Goal: Task Accomplishment & Management: Manage account settings

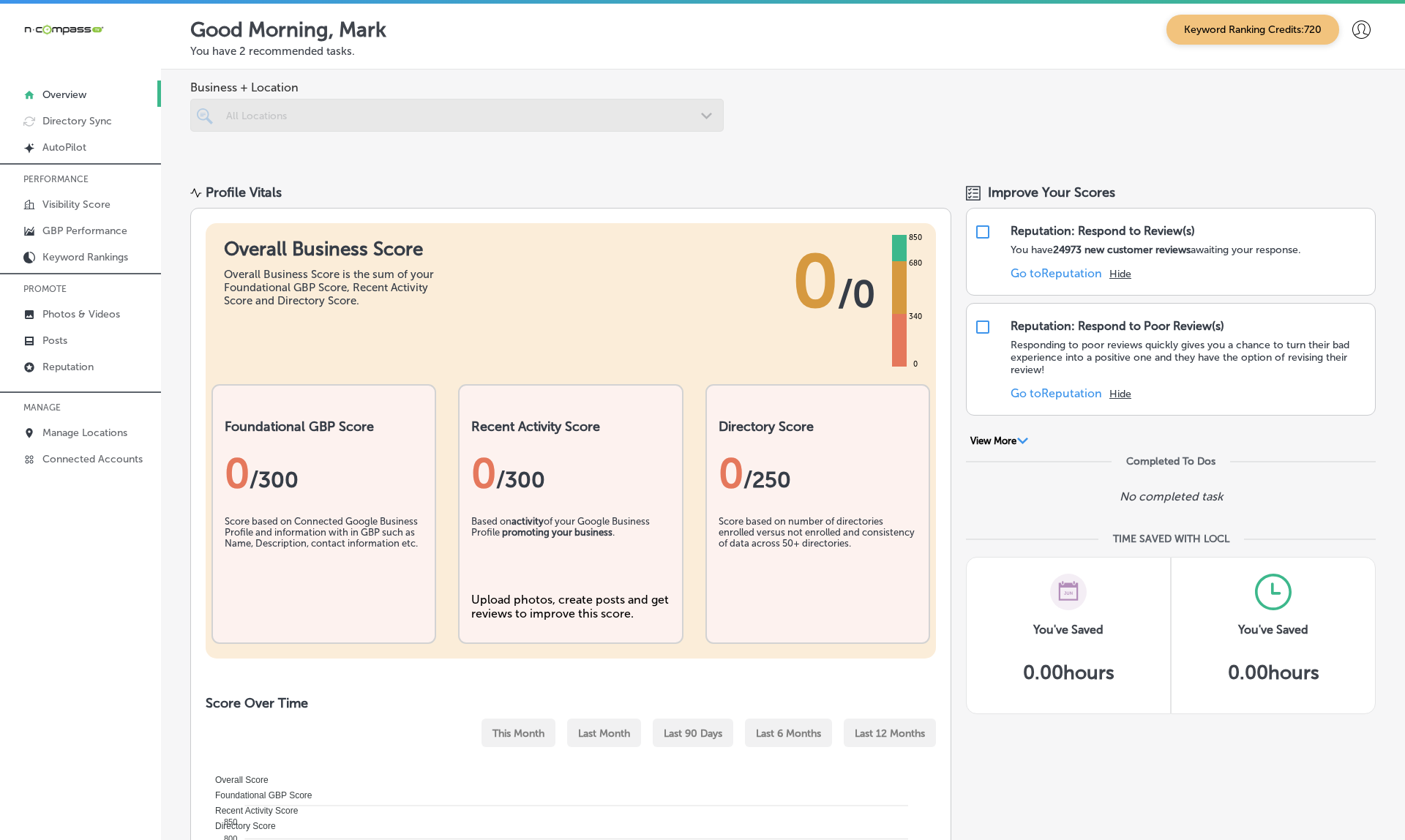
click at [262, 120] on div "All Locations" at bounding box center [465, 116] width 477 height 13
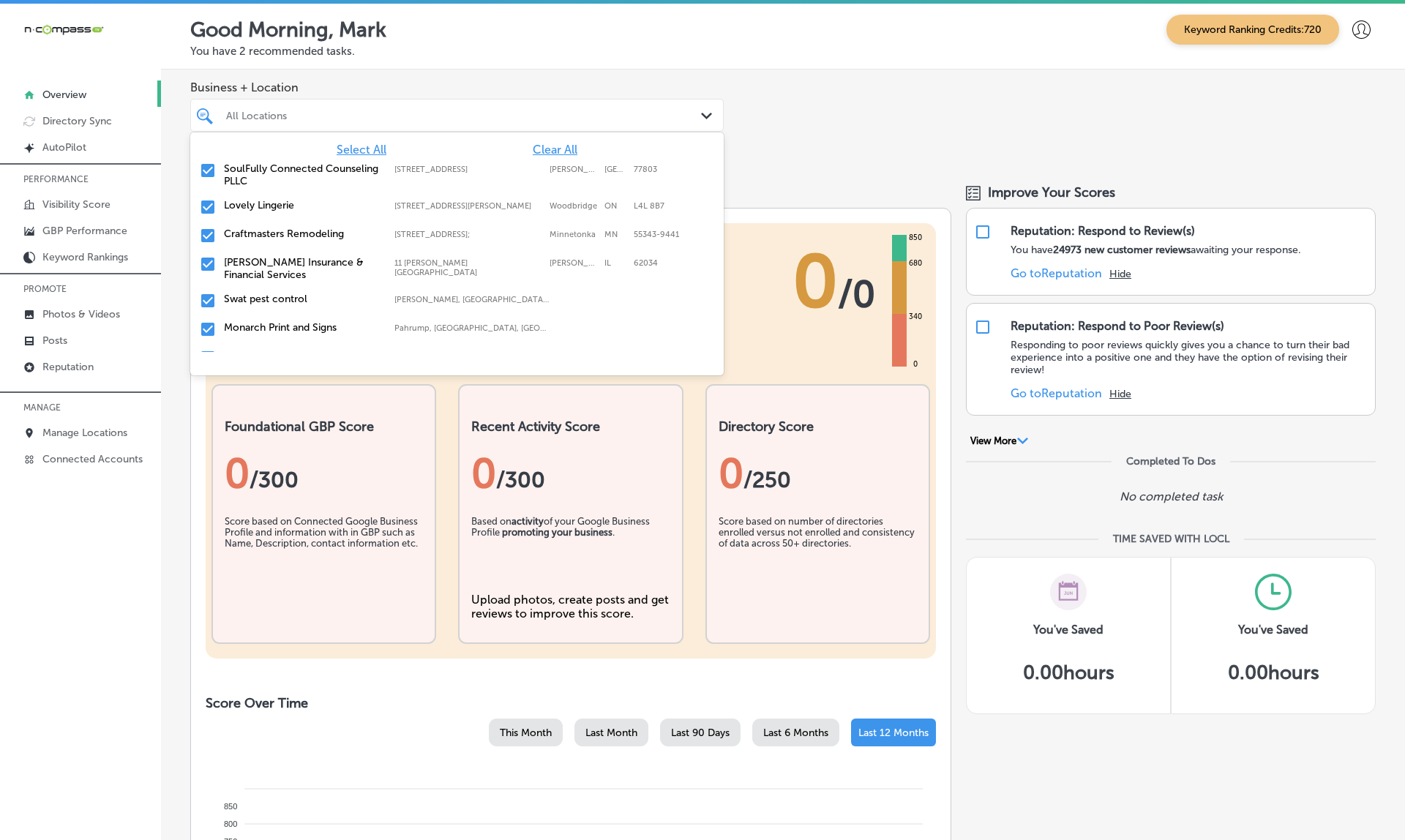
paste input "Zivel - Performance & Recovery [GEOGRAPHIC_DATA]"
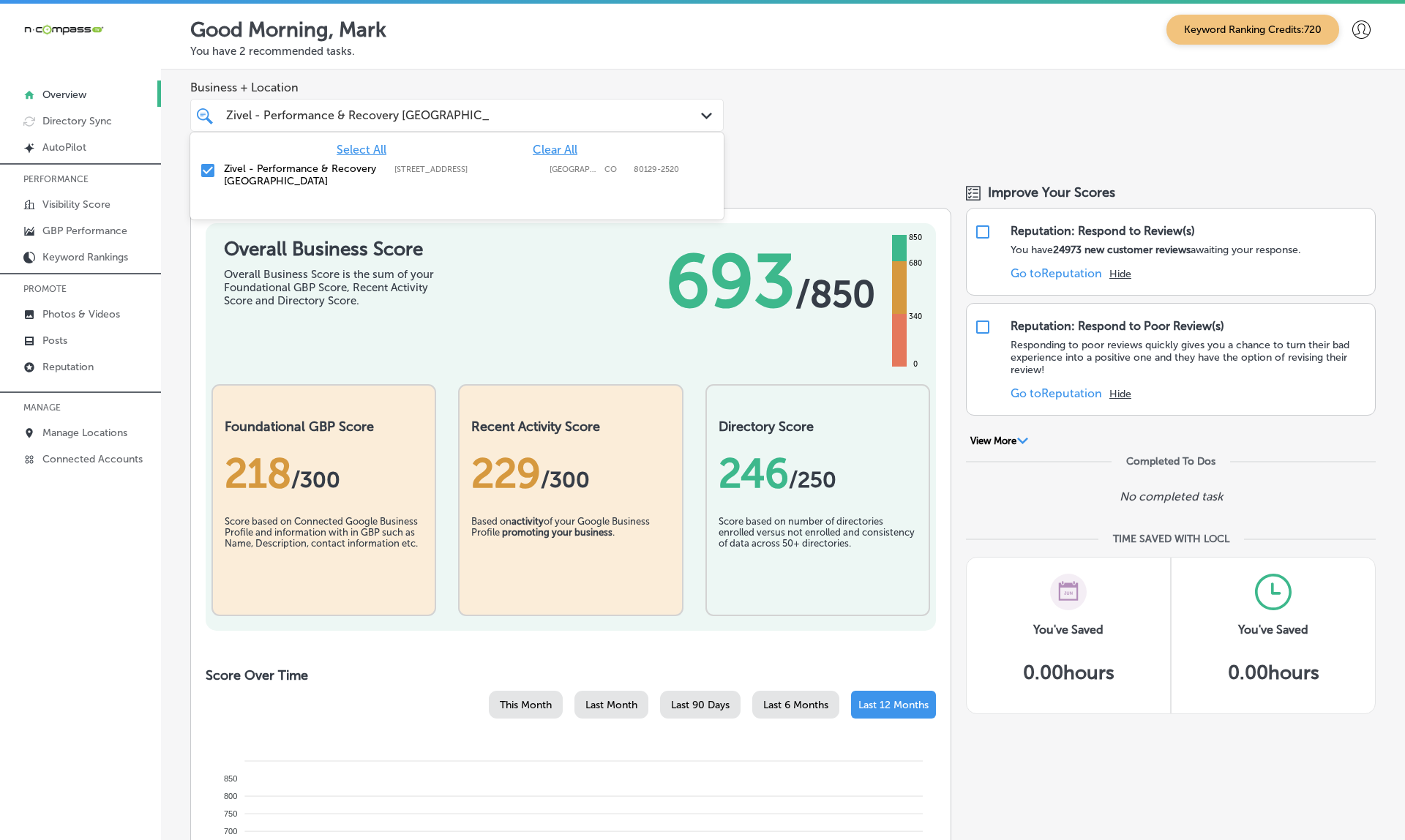
click at [571, 152] on span "Clear All" at bounding box center [555, 149] width 45 height 14
click at [278, 177] on label "Zivel - Performance & Recovery [GEOGRAPHIC_DATA]" at bounding box center [302, 174] width 156 height 25
type input "Zivel - Performance & Recovery [GEOGRAPHIC_DATA]"
click at [792, 139] on div "Business + Location option [STREET_ADDRESS]. option [STREET_ADDRESS]. 2 results…" at bounding box center [783, 118] width 1244 height 96
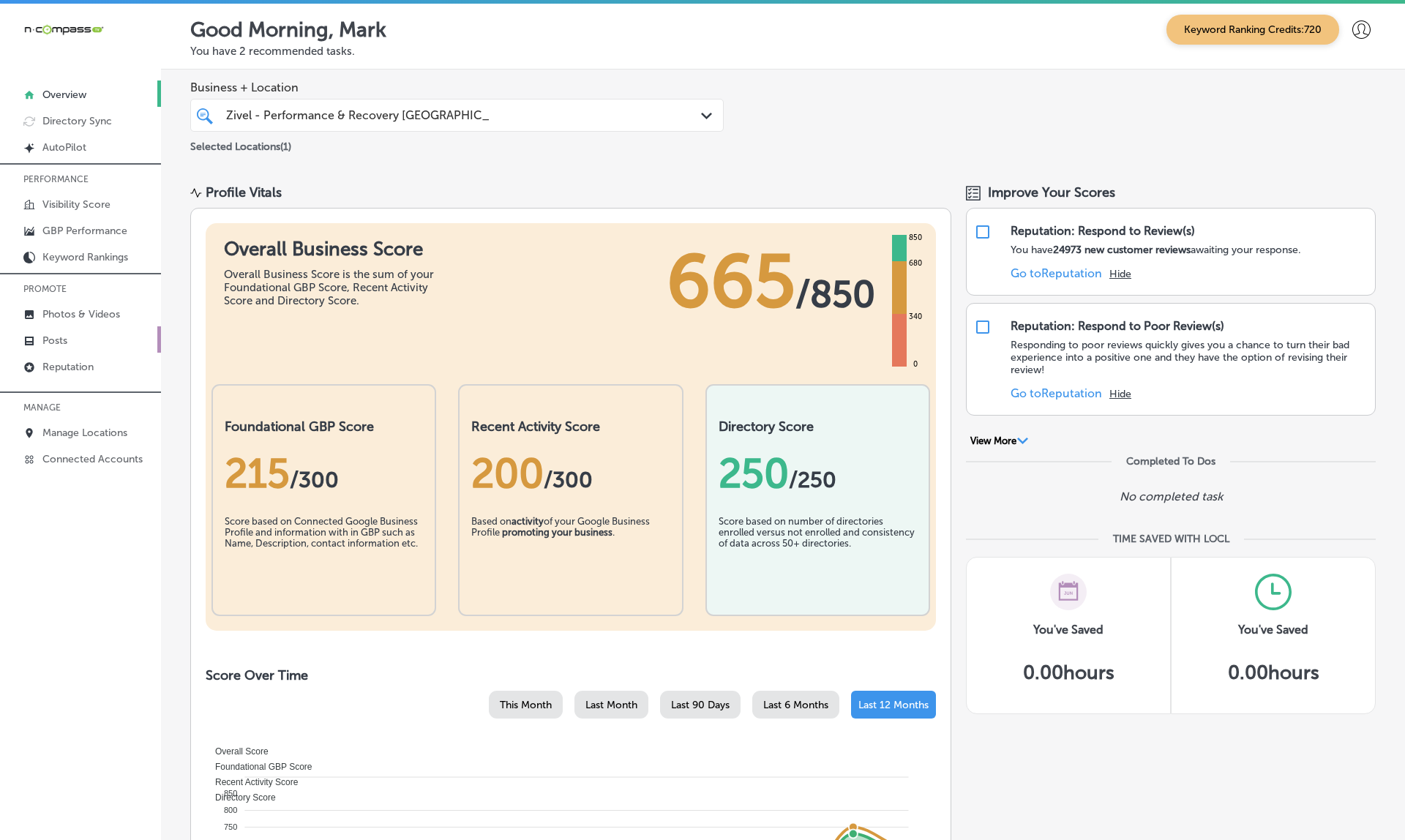
click at [56, 347] on p "Posts" at bounding box center [55, 341] width 25 height 13
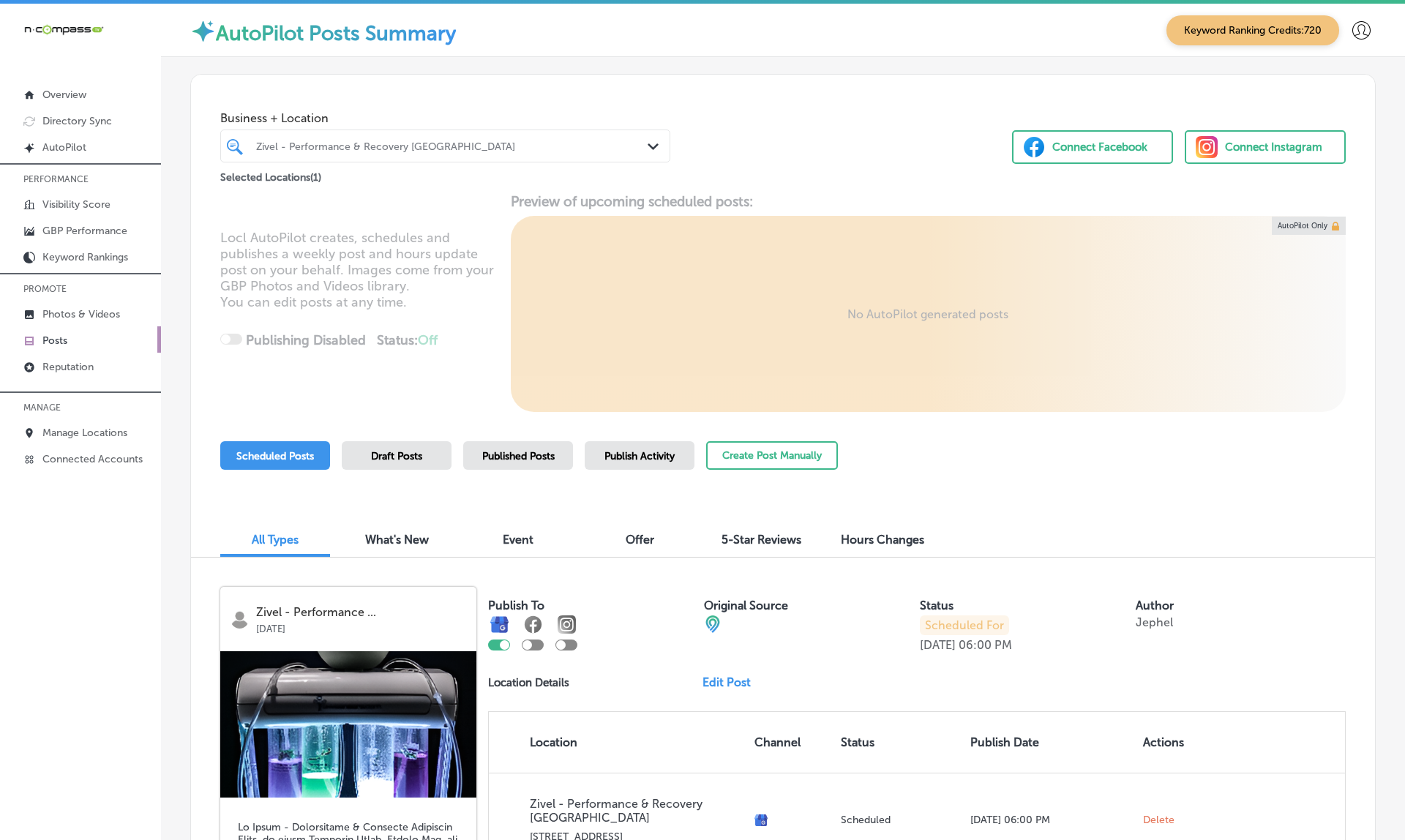
click at [632, 458] on span "Publish Activity" at bounding box center [640, 457] width 71 height 13
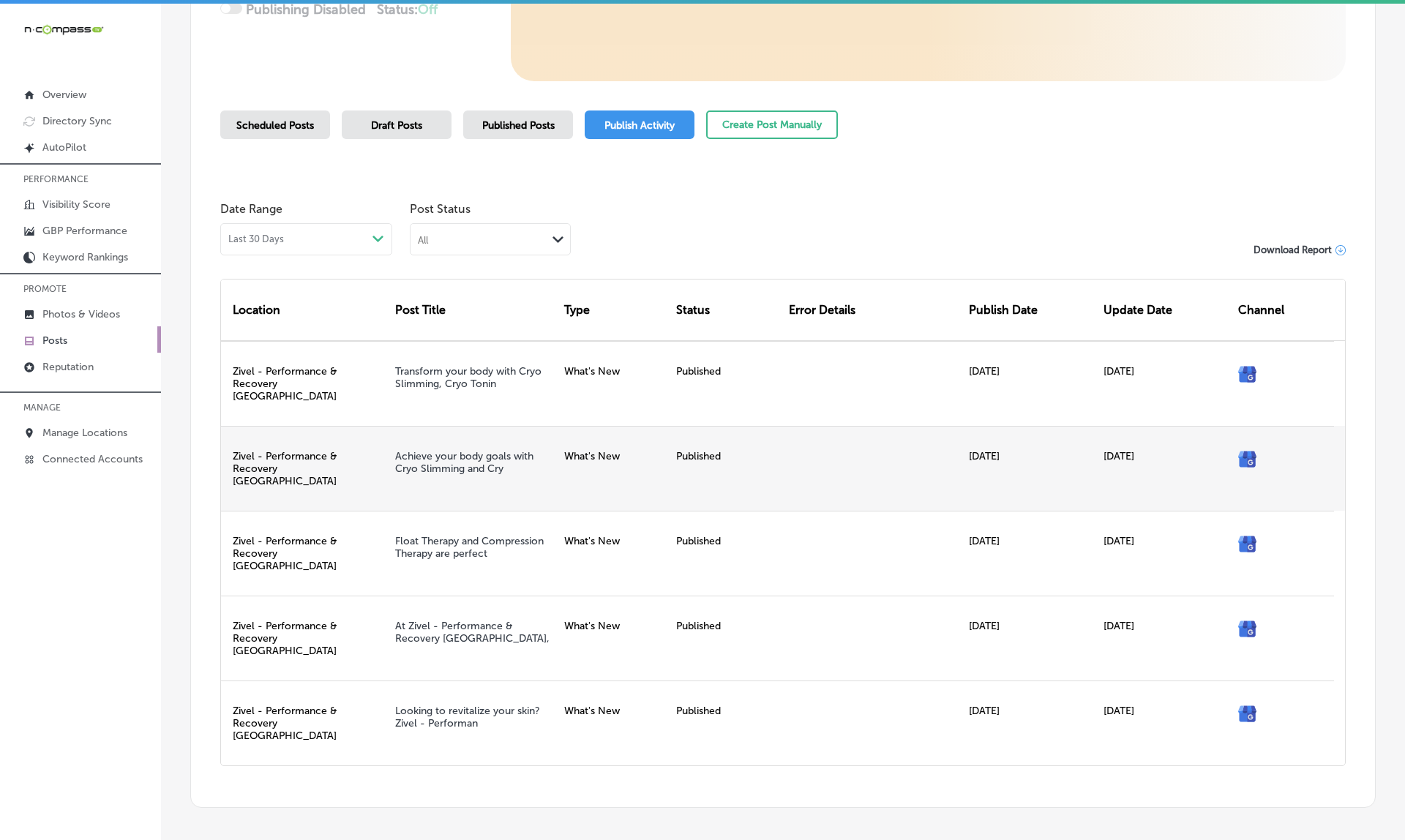
scroll to position [330, 0]
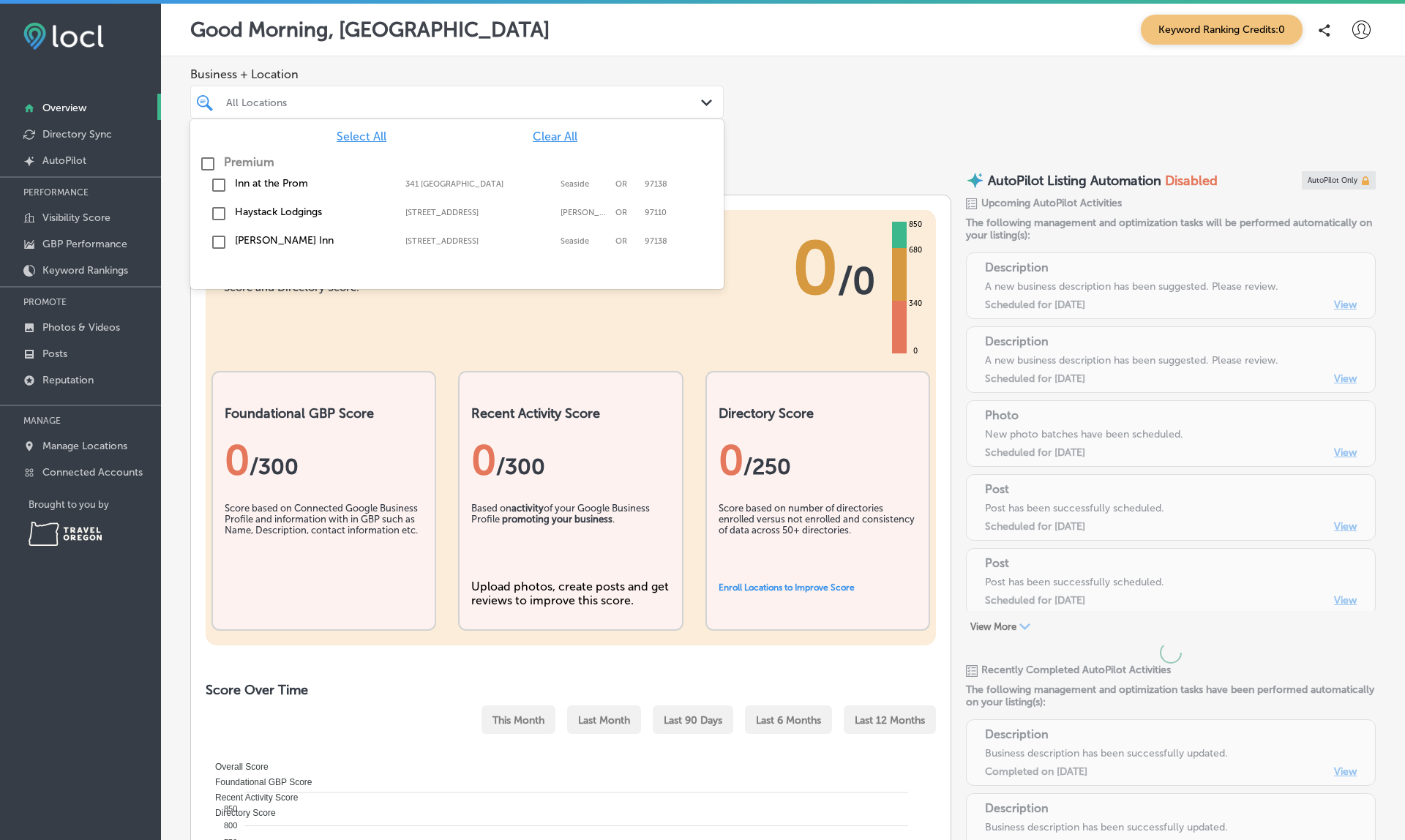
click at [385, 108] on div at bounding box center [434, 102] width 419 height 20
click at [127, 452] on p "Manage Locations" at bounding box center [85, 446] width 85 height 13
